Goal: Find specific page/section: Find specific page/section

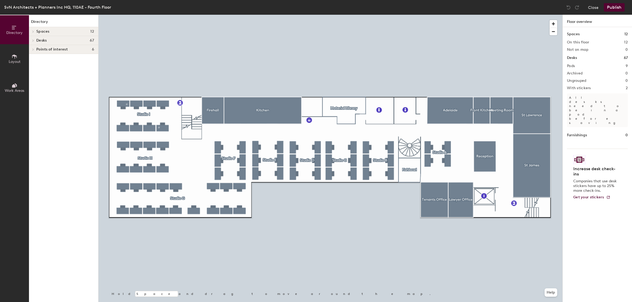
click at [87, 6] on div "SvN Architects + Planners Inc HQ, 110AE - Fourth Floor" at bounding box center [57, 7] width 107 height 7
click at [592, 8] on button "Close" at bounding box center [593, 7] width 11 height 8
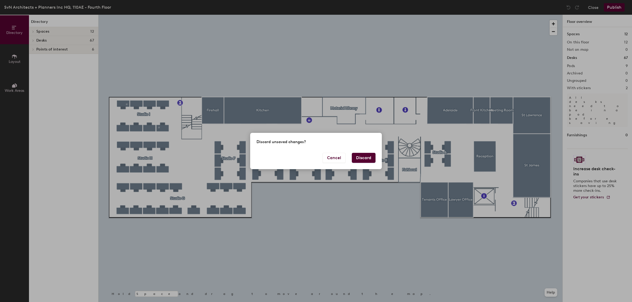
click at [365, 156] on button "Discard" at bounding box center [364, 158] width 24 height 10
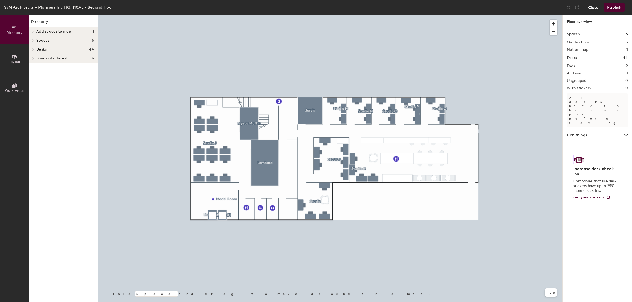
click at [590, 7] on button "Close" at bounding box center [593, 7] width 11 height 8
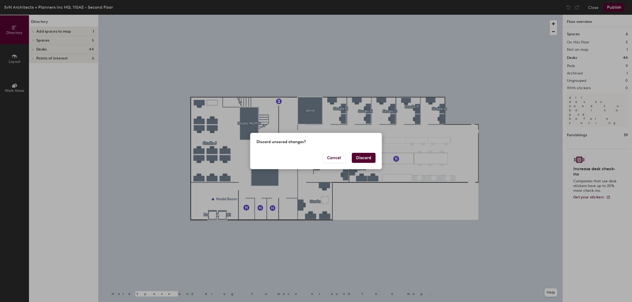
click at [372, 156] on button "Discard" at bounding box center [364, 158] width 24 height 10
